Goal: Find specific page/section: Find specific page/section

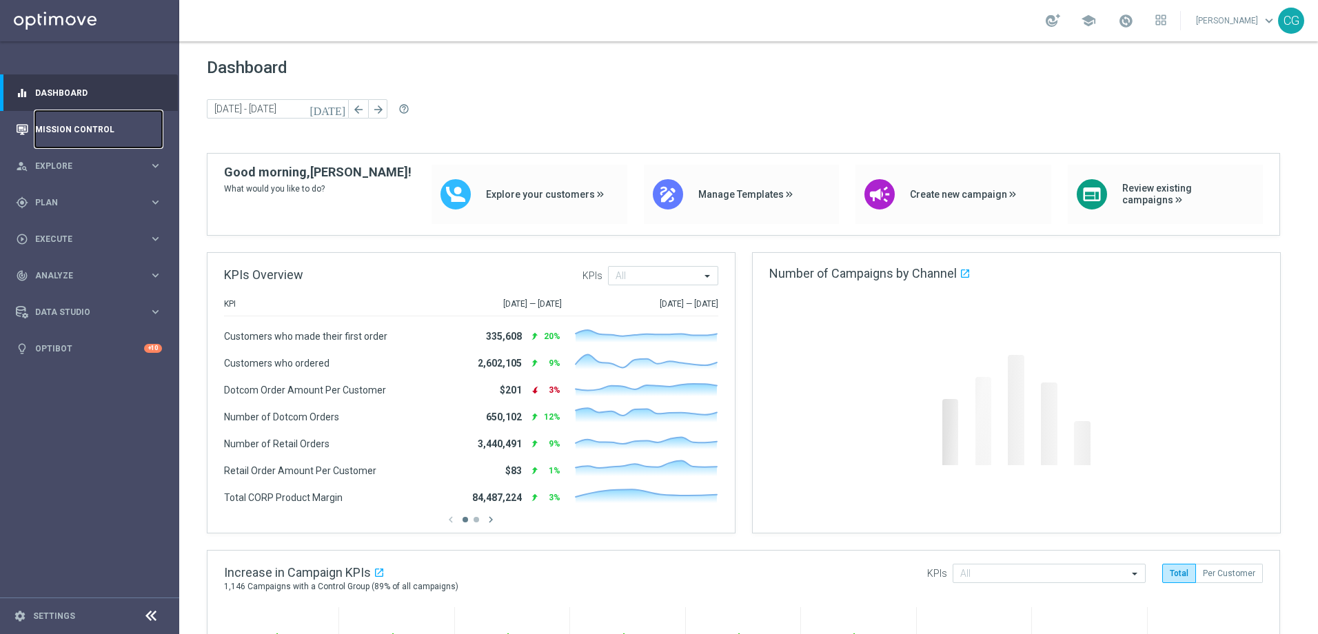
click at [117, 128] on link "Mission Control" at bounding box center [98, 129] width 127 height 37
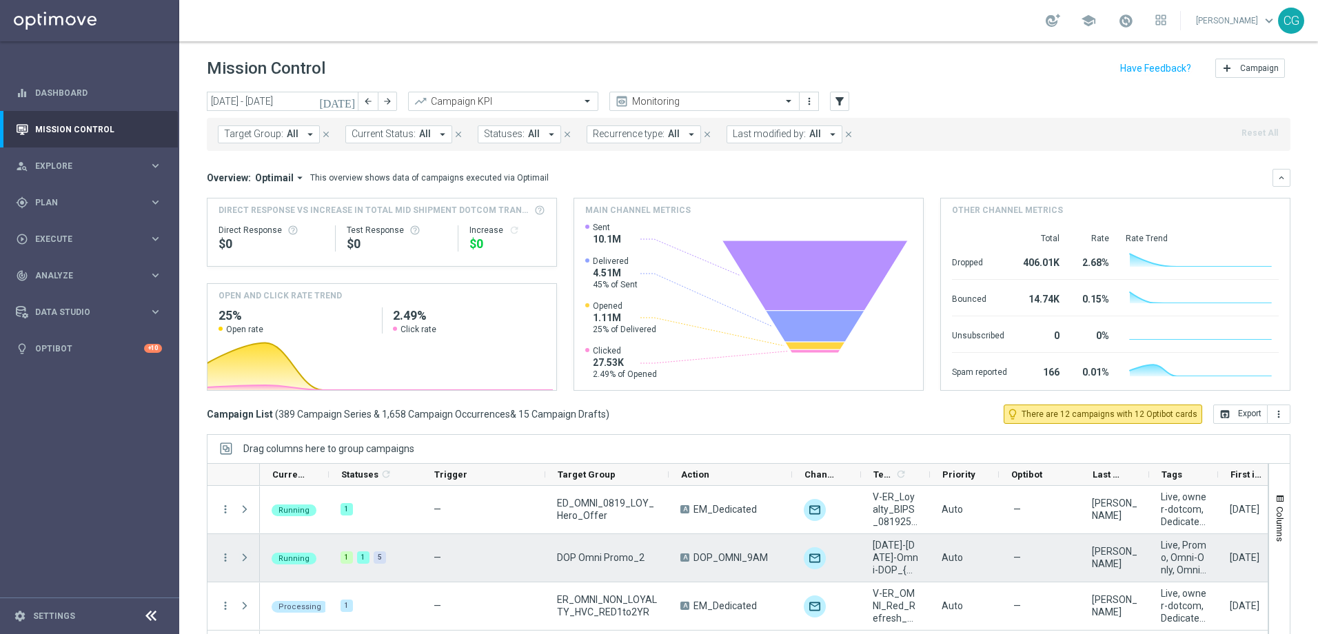
click at [247, 561] on span "Press SPACE to select this row." at bounding box center [244, 557] width 12 height 11
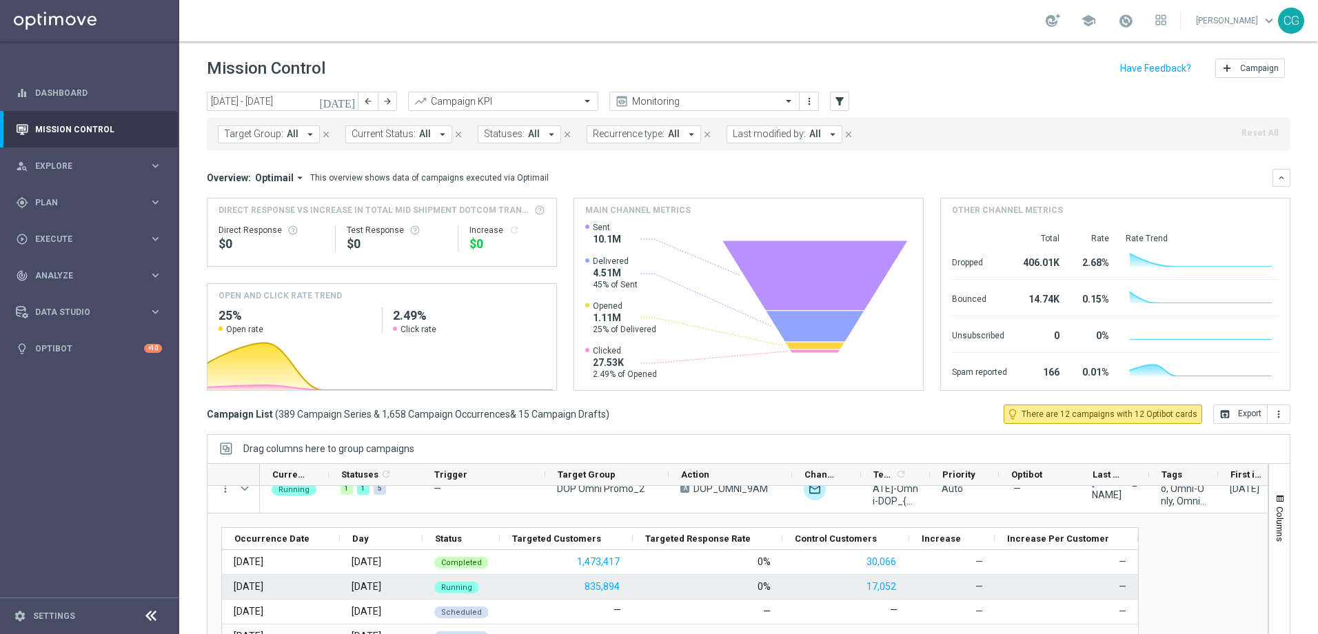
scroll to position [138, 0]
